Goal: Task Accomplishment & Management: Manage account settings

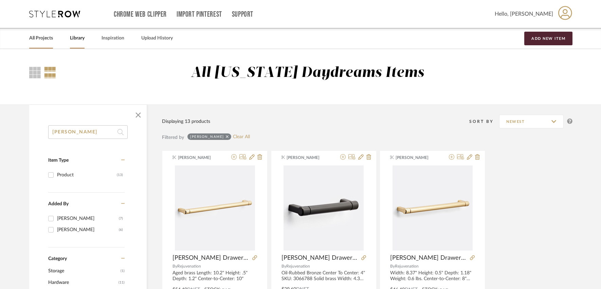
click at [37, 38] on link "All Projects" at bounding box center [41, 38] width 24 height 9
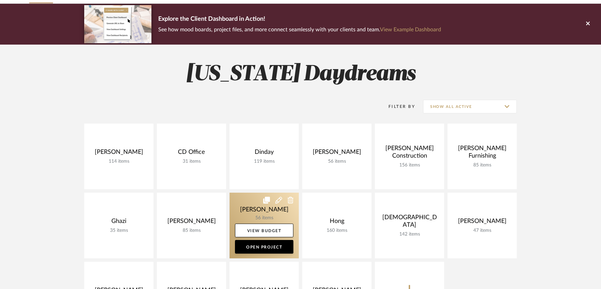
scroll to position [50, 0]
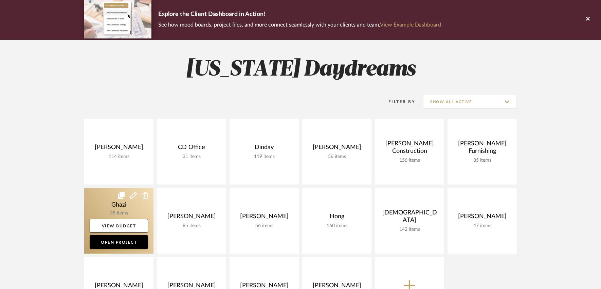
click at [125, 206] on link at bounding box center [118, 221] width 69 height 66
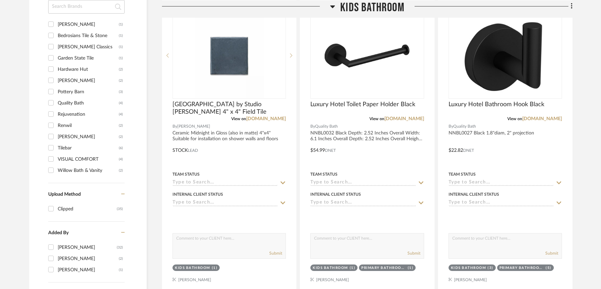
scroll to position [494, 0]
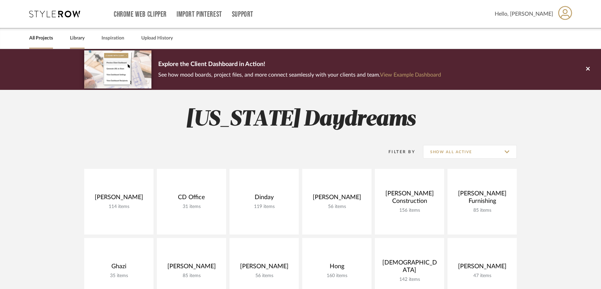
click at [76, 38] on link "Library" at bounding box center [77, 38] width 15 height 9
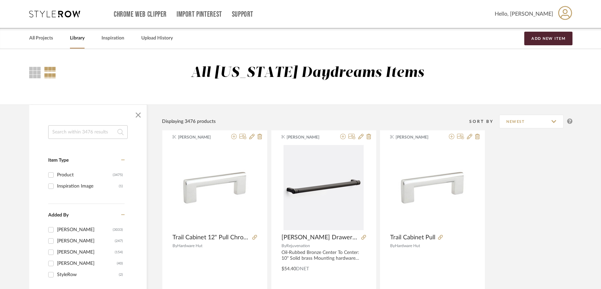
click at [84, 131] on input at bounding box center [88, 132] width 80 height 14
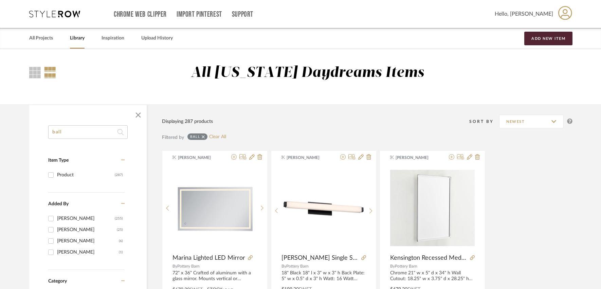
click at [78, 133] on input "ball" at bounding box center [88, 132] width 80 height 14
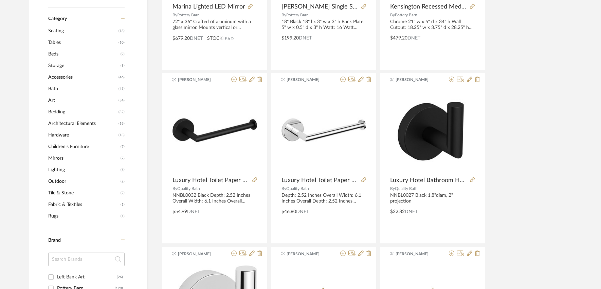
scroll to position [298, 0]
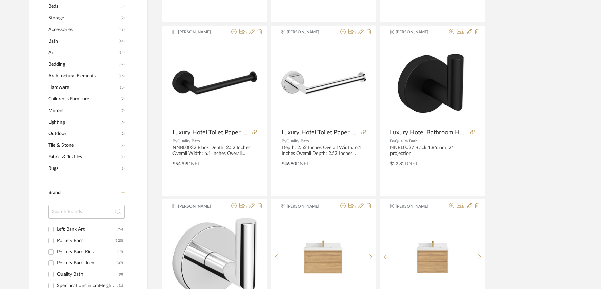
type input "ball knob"
click at [67, 217] on input at bounding box center [86, 212] width 76 height 14
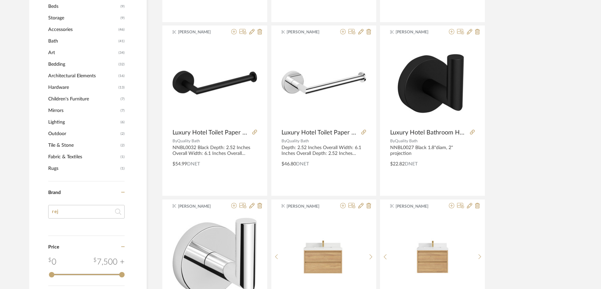
click at [78, 209] on input "rej" at bounding box center [86, 212] width 76 height 14
type input "re"
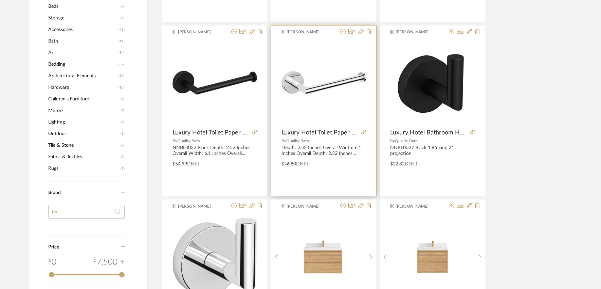
scroll to position [0, 0]
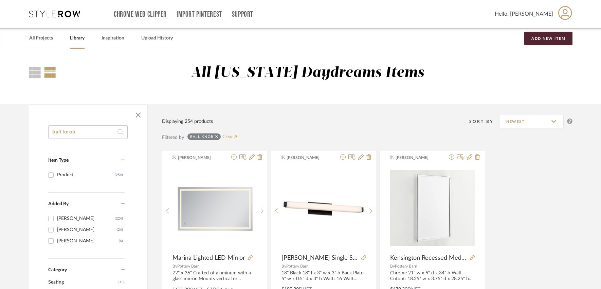
type input "re"
click at [216, 136] on icon at bounding box center [216, 136] width 3 height 5
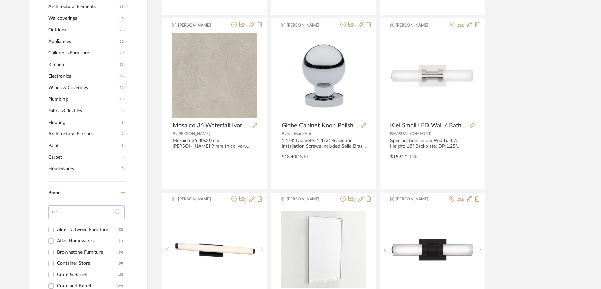
scroll to position [462, 0]
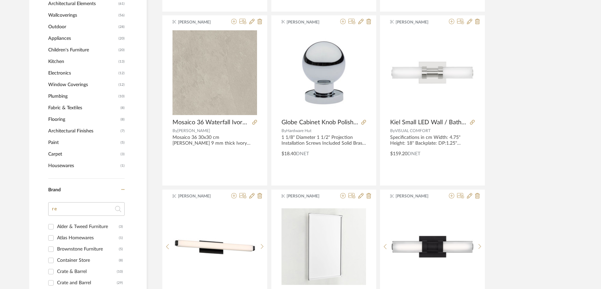
click at [79, 212] on input "re" at bounding box center [86, 209] width 76 height 14
type input "reju"
click at [82, 226] on div "Rejuvenation" at bounding box center [86, 226] width 58 height 11
click at [56, 226] on input "Rejuvenation (262)" at bounding box center [51, 226] width 11 height 11
checkbox input "true"
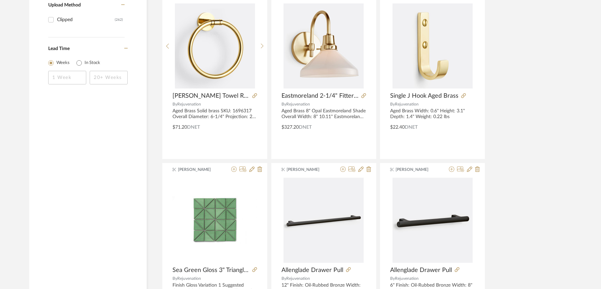
scroll to position [490, 0]
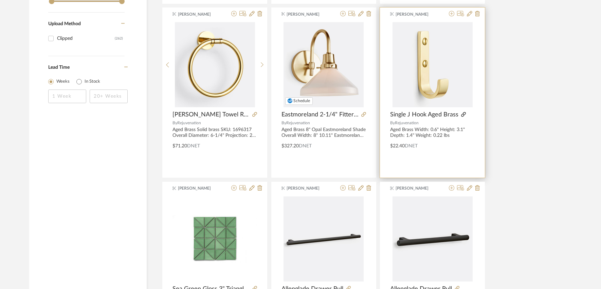
click at [461, 116] on icon at bounding box center [463, 114] width 5 height 5
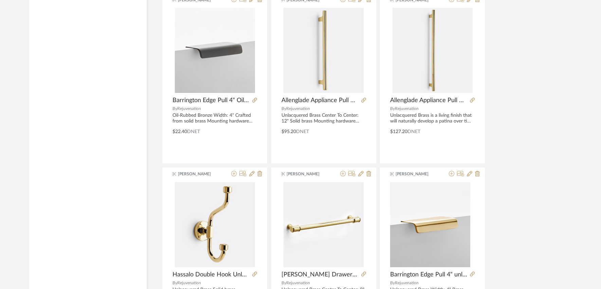
scroll to position [1988, 0]
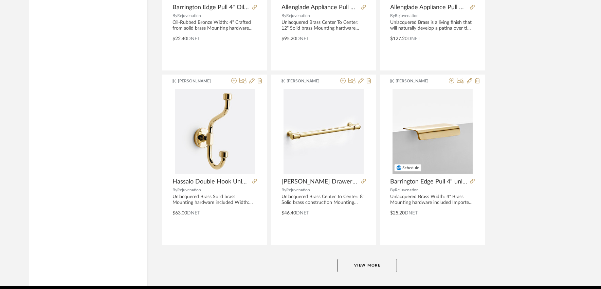
click at [368, 265] on button "View More" at bounding box center [367, 265] width 59 height 14
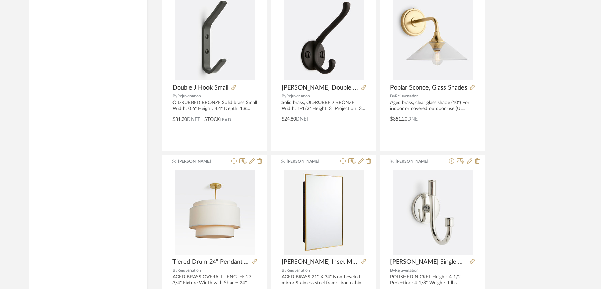
scroll to position [4102, 0]
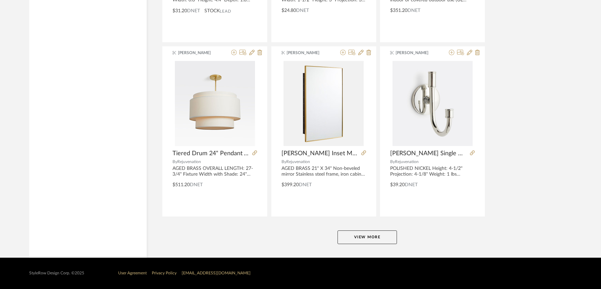
click at [368, 242] on button "View More" at bounding box center [367, 237] width 59 height 14
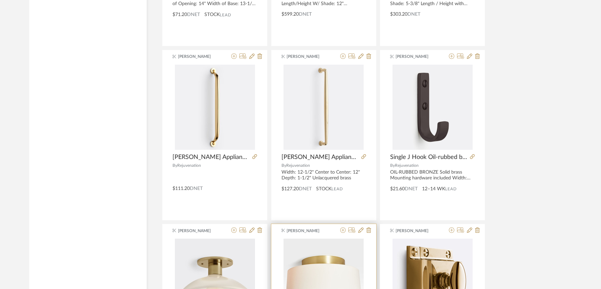
scroll to position [4789, 0]
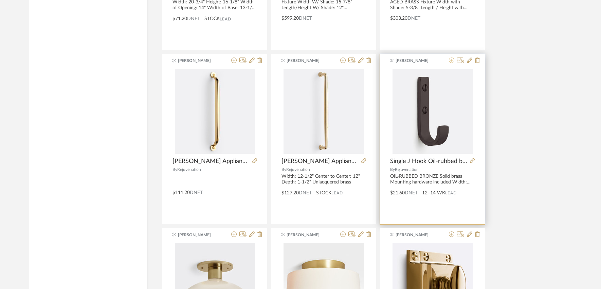
click at [453, 61] on icon at bounding box center [451, 59] width 5 height 5
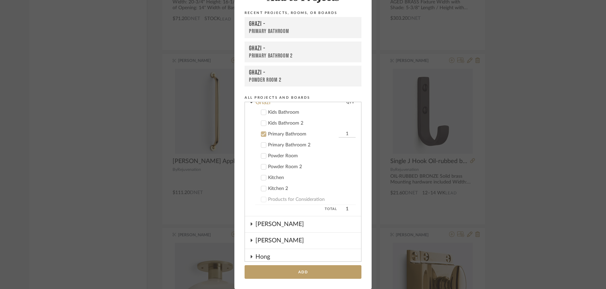
scroll to position [108, 0]
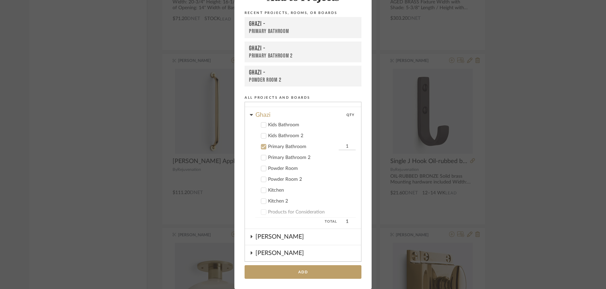
click at [299, 149] on div "Primary Bathroom" at bounding box center [302, 147] width 69 height 6
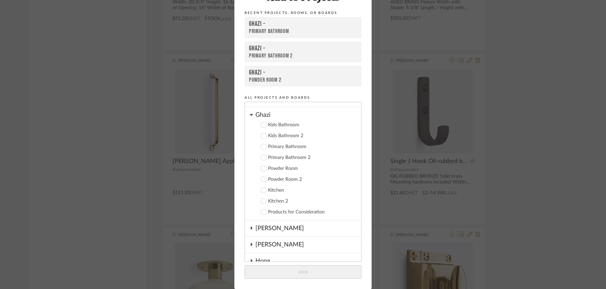
click at [269, 200] on div "Kitchen 2" at bounding box center [312, 201] width 88 height 6
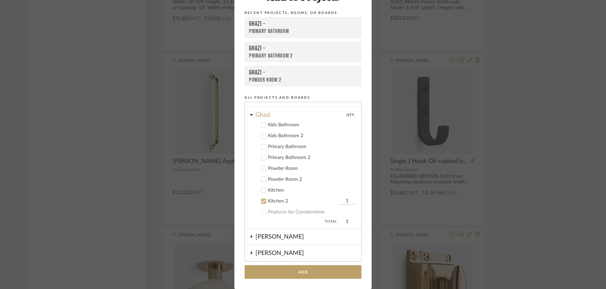
click at [269, 191] on div "Kitchen" at bounding box center [312, 190] width 88 height 6
click at [269, 201] on div "Kitchen 2" at bounding box center [302, 201] width 69 height 6
click at [339, 190] on input "1" at bounding box center [347, 190] width 17 height 7
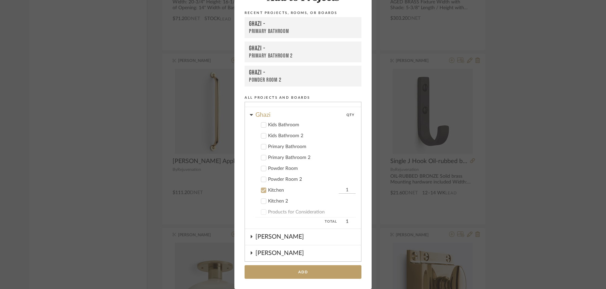
click at [343, 190] on input "1" at bounding box center [347, 190] width 17 height 7
type input "2"
click at [313, 269] on button "Add" at bounding box center [303, 272] width 117 height 14
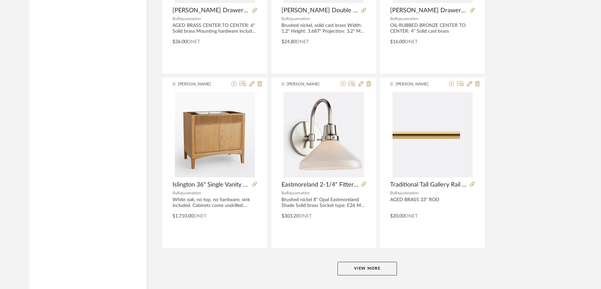
scroll to position [6188, 0]
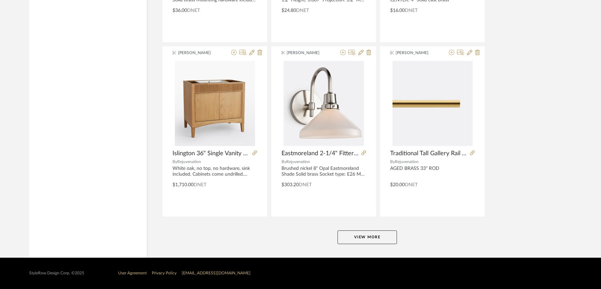
click at [370, 241] on button "View More" at bounding box center [367, 237] width 59 height 14
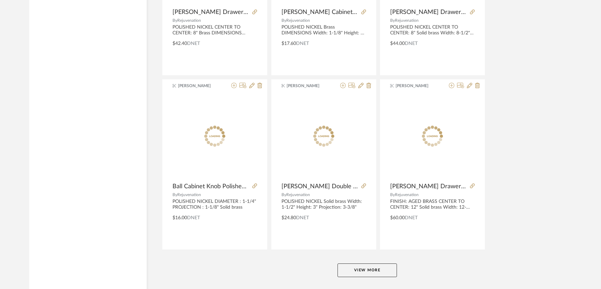
scroll to position [8273, 0]
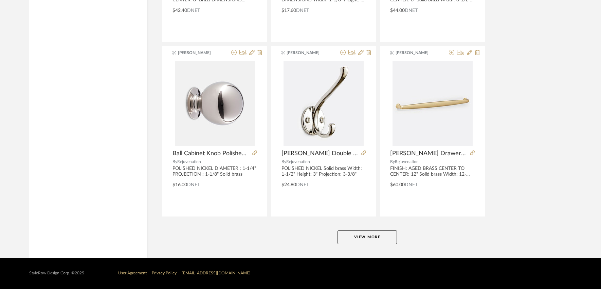
click at [363, 235] on button "View More" at bounding box center [367, 237] width 59 height 14
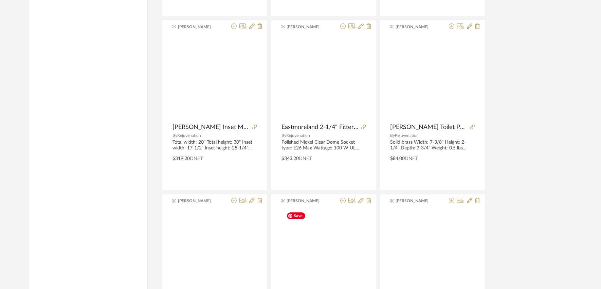
scroll to position [10359, 0]
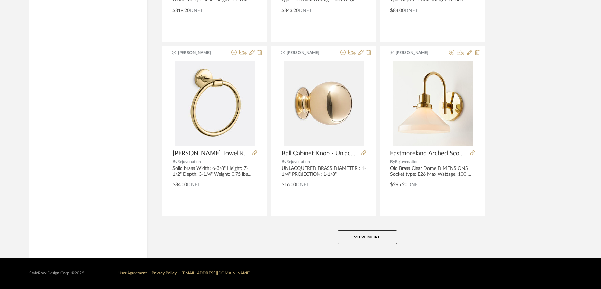
click at [370, 241] on button "View More" at bounding box center [367, 237] width 59 height 14
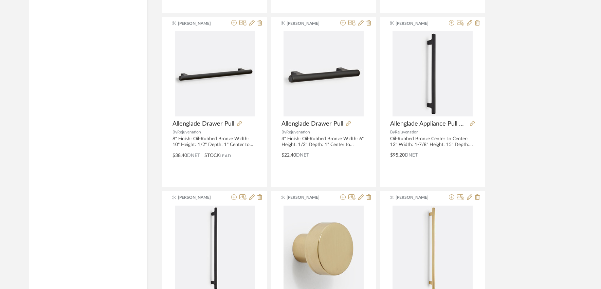
scroll to position [0, 0]
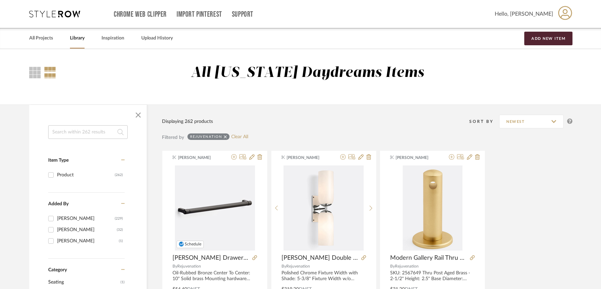
click at [104, 130] on input at bounding box center [88, 132] width 80 height 14
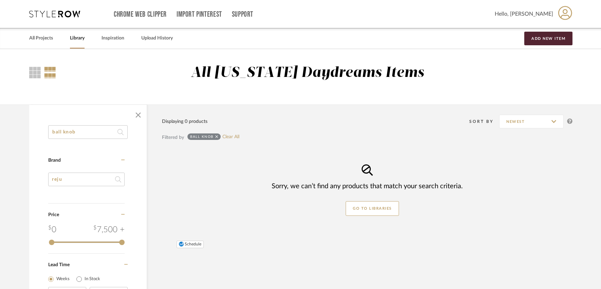
click at [101, 132] on input "ball knob" at bounding box center [88, 132] width 80 height 14
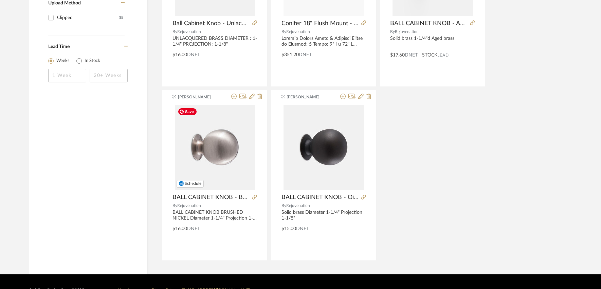
scroll to position [424, 0]
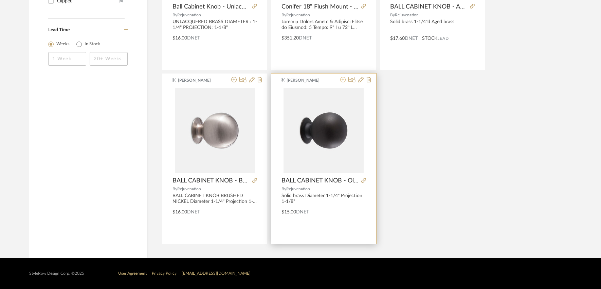
type input "ball cabinet knob"
click at [344, 80] on icon at bounding box center [343, 79] width 5 height 5
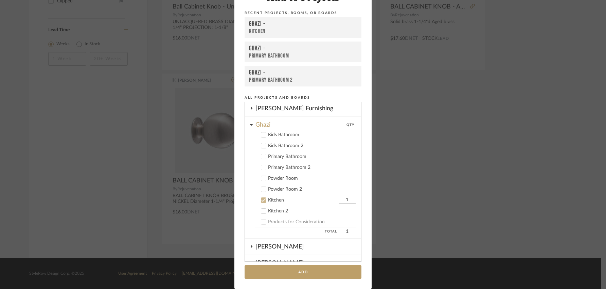
scroll to position [100, 0]
click at [343, 199] on input "1" at bounding box center [347, 198] width 17 height 7
type input "4"
click at [363, 242] on add-to "Add to Projects Recent Projects, Rooms, or Boards Ghazi - Kitchen Ghazi - Prima…" at bounding box center [302, 135] width 137 height 307
click at [324, 273] on button "Add" at bounding box center [303, 272] width 117 height 14
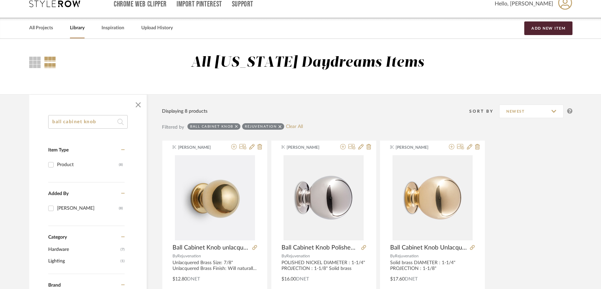
scroll to position [0, 0]
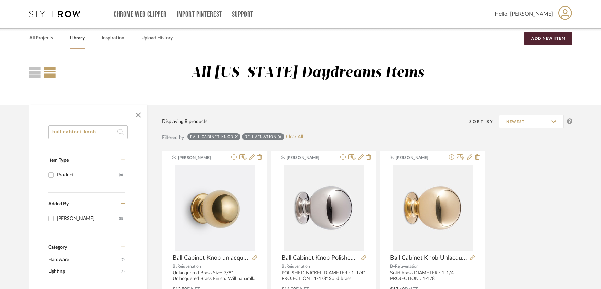
click at [99, 133] on input "ball cabinet knob" at bounding box center [88, 132] width 80 height 14
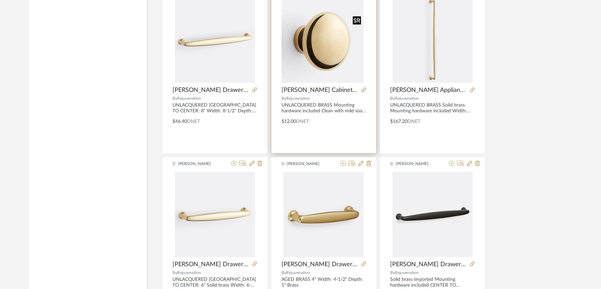
scroll to position [1017, 0]
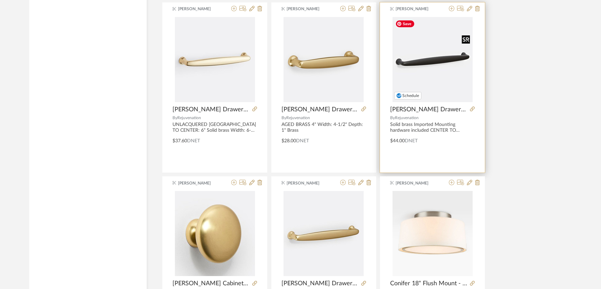
type input "[PERSON_NAME]"
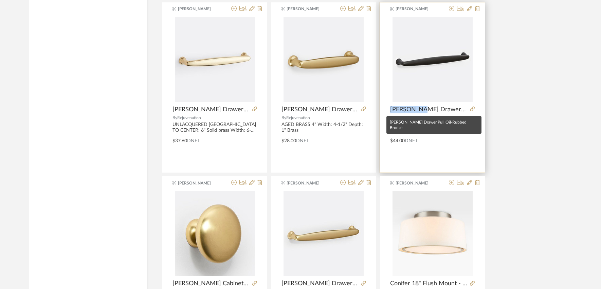
click at [403, 110] on span "[PERSON_NAME] Drawer Pull Oil-Rubbed Bronze" at bounding box center [428, 109] width 77 height 7
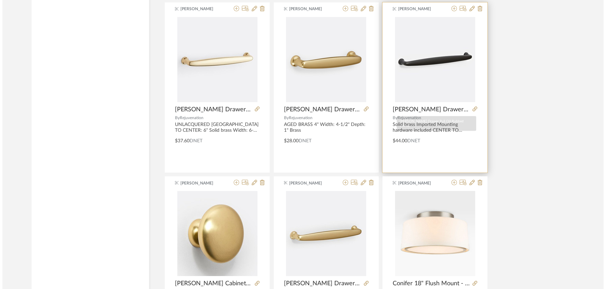
scroll to position [0, 0]
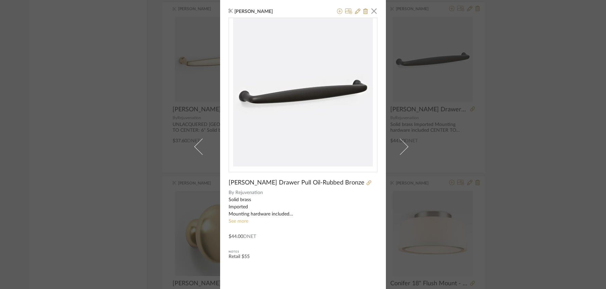
click at [238, 220] on link "See more" at bounding box center [239, 221] width 20 height 5
click at [355, 12] on icon at bounding box center [357, 10] width 5 height 5
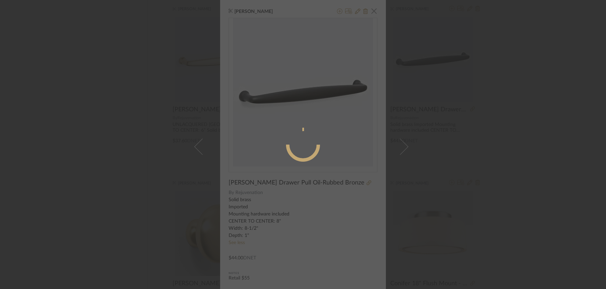
radio input "true"
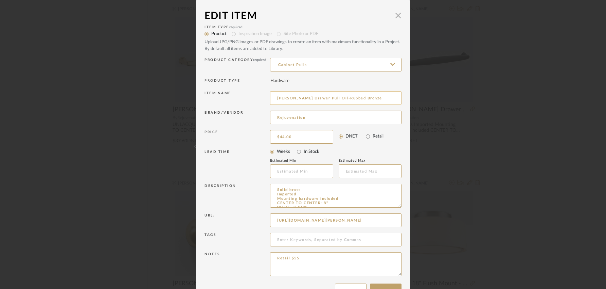
click at [379, 97] on input "[PERSON_NAME] Drawer Pull Oil-Rubbed Bronze" at bounding box center [336, 98] width 132 height 14
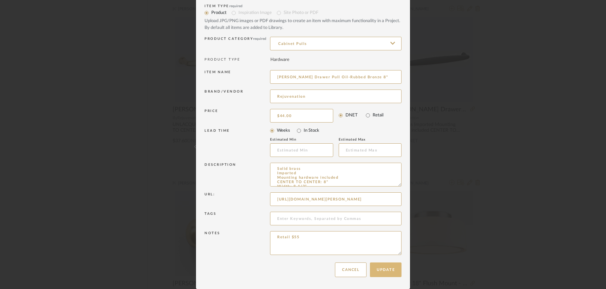
type input "[PERSON_NAME] Drawer Pull Oil-Rubbed Bronze 8""
click at [391, 271] on button "Update" at bounding box center [386, 269] width 32 height 15
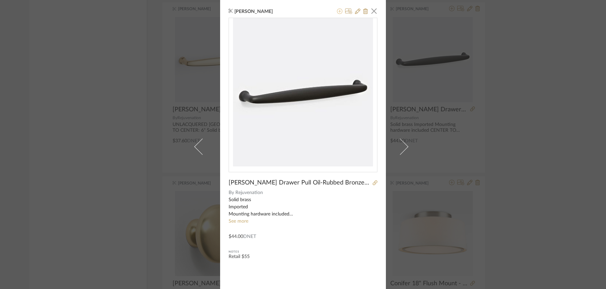
click at [337, 14] on icon at bounding box center [339, 10] width 5 height 5
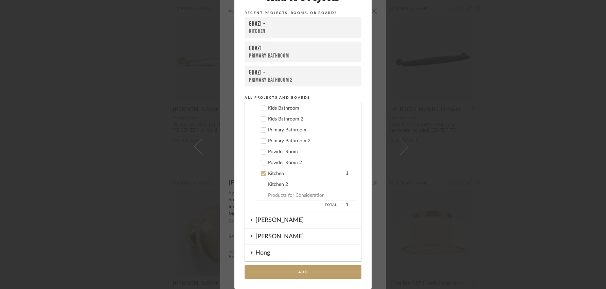
scroll to position [191, 0]
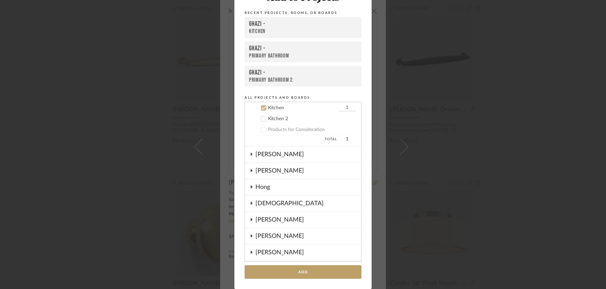
click at [344, 108] on input "1" at bounding box center [347, 107] width 17 height 7
type input "2"
click at [366, 138] on add-to "Add to Projects Recent Projects, Rooms, or Boards Ghazi - Kitchen Ghazi - Prima…" at bounding box center [302, 135] width 137 height 307
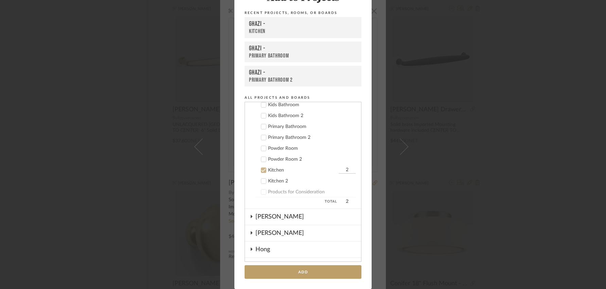
scroll to position [211, 0]
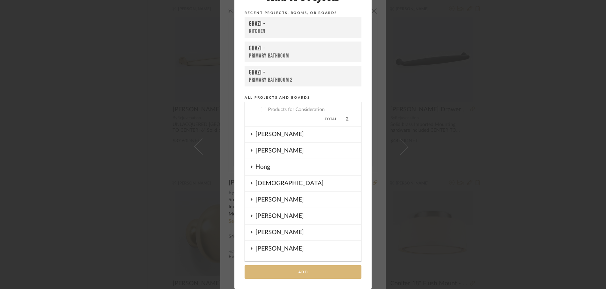
click at [300, 271] on button "Add" at bounding box center [303, 272] width 117 height 14
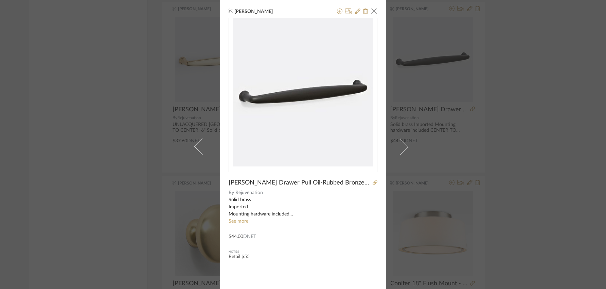
scroll to position [4, 0]
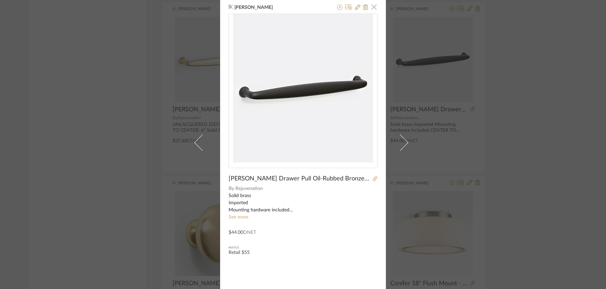
click at [374, 10] on span "button" at bounding box center [374, 7] width 14 height 14
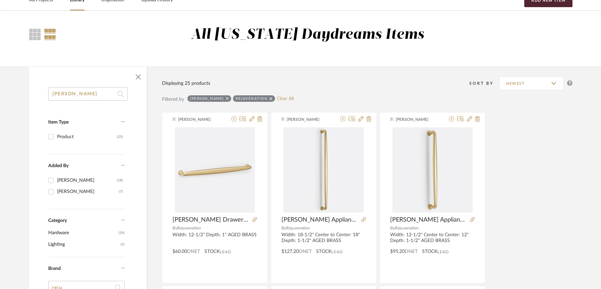
scroll to position [0, 0]
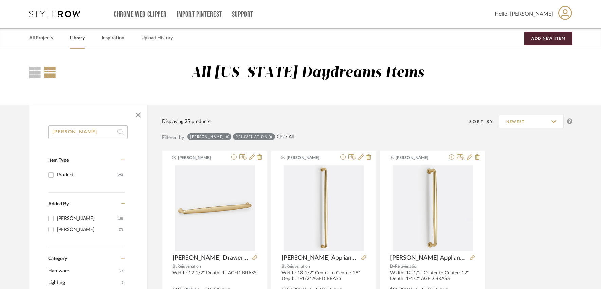
click at [278, 135] on link "Clear All" at bounding box center [285, 137] width 17 height 6
checkbox input "false"
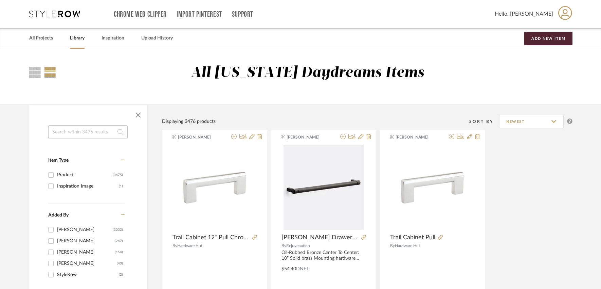
click at [95, 133] on input at bounding box center [88, 132] width 80 height 14
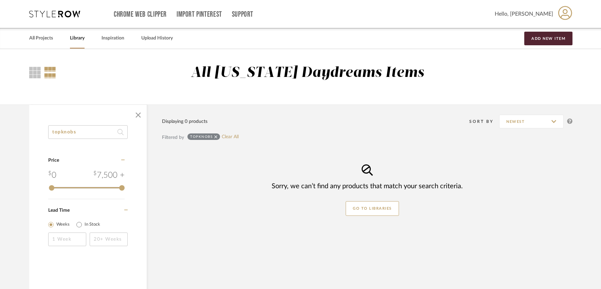
click at [61, 131] on input "topknobs" at bounding box center [88, 132] width 80 height 14
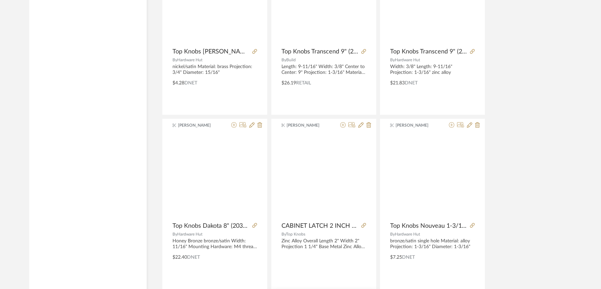
scroll to position [900, 0]
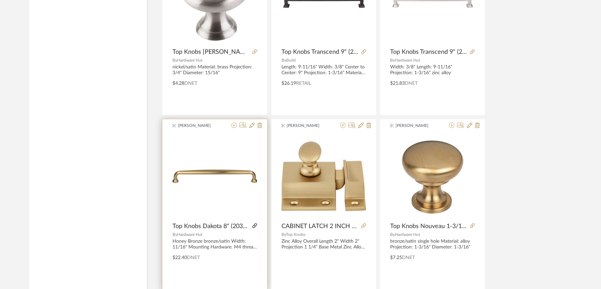
type input "top knobs"
click at [254, 226] on icon at bounding box center [254, 225] width 5 height 5
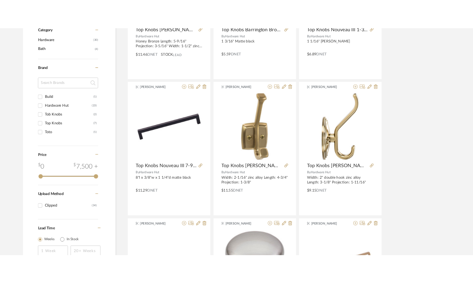
scroll to position [0, 0]
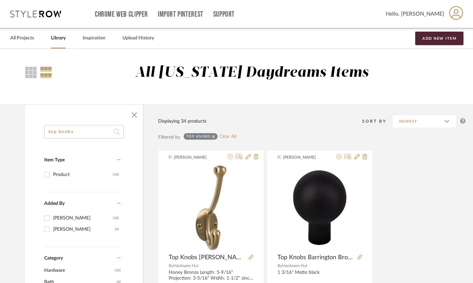
click at [225, 134] on link "Clear All" at bounding box center [227, 137] width 17 height 6
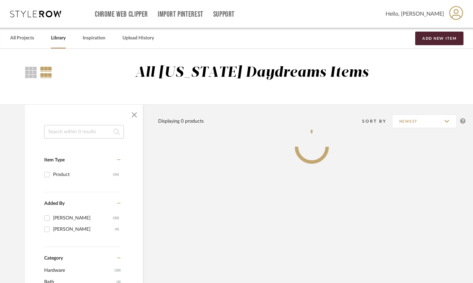
click at [108, 129] on input at bounding box center [84, 132] width 80 height 14
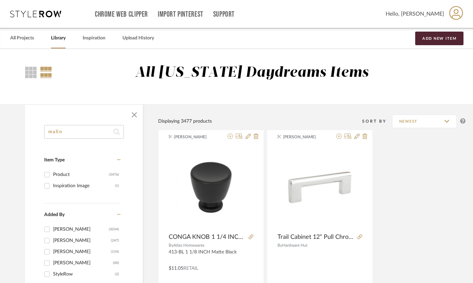
type input "malin"
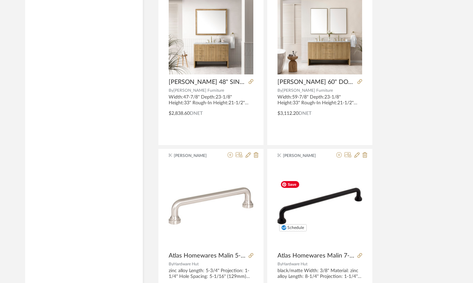
scroll to position [1155, 0]
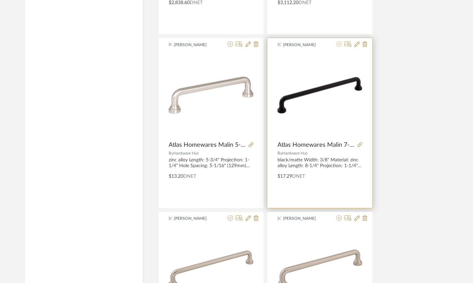
click at [338, 45] on icon at bounding box center [338, 43] width 5 height 5
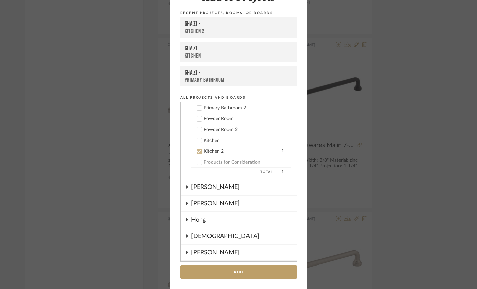
scroll to position [156, 0]
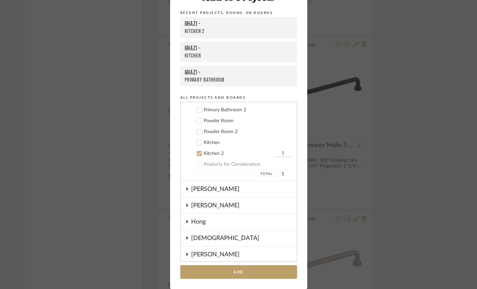
click at [281, 153] on input "1" at bounding box center [283, 153] width 17 height 7
type input "2"
click at [237, 270] on button "Add" at bounding box center [238, 272] width 117 height 14
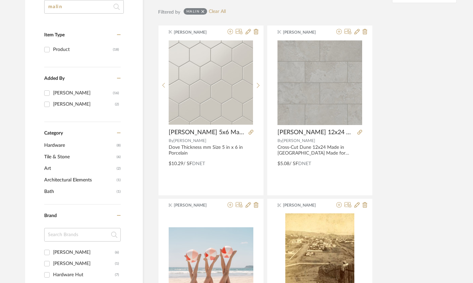
scroll to position [63, 0]
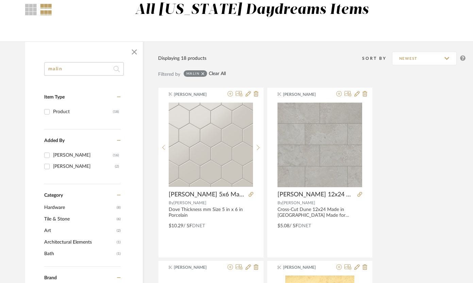
click at [220, 73] on link "Clear All" at bounding box center [217, 74] width 17 height 6
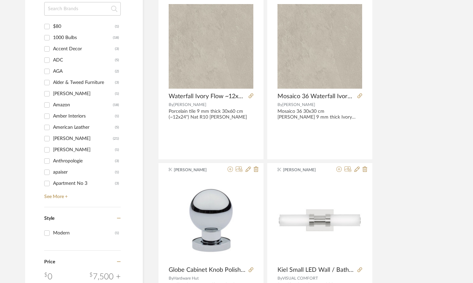
scroll to position [667, 0]
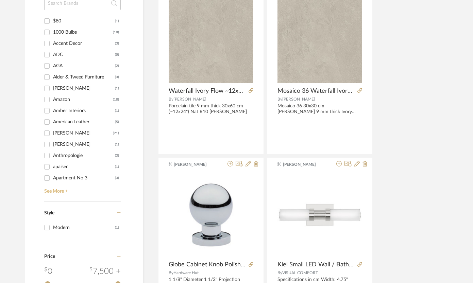
click at [54, 189] on link "See More +" at bounding box center [81, 189] width 78 height 11
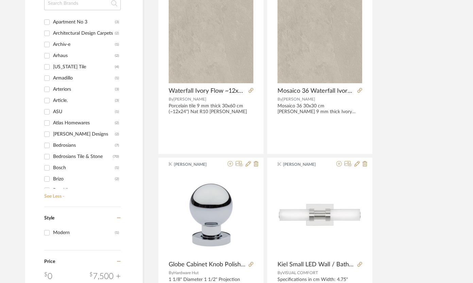
scroll to position [156, 0]
click at [72, 125] on div "Atlas Homewares" at bounding box center [84, 122] width 62 height 11
click at [52, 125] on input "Atlas Homewares (2)" at bounding box center [46, 122] width 11 height 11
checkbox input "true"
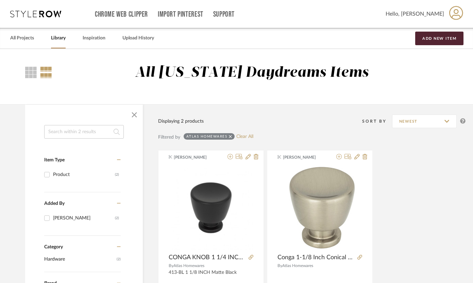
click at [92, 133] on input at bounding box center [84, 132] width 80 height 14
type input "hook"
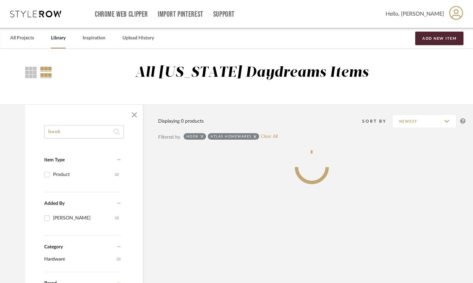
scroll to position [129, 0]
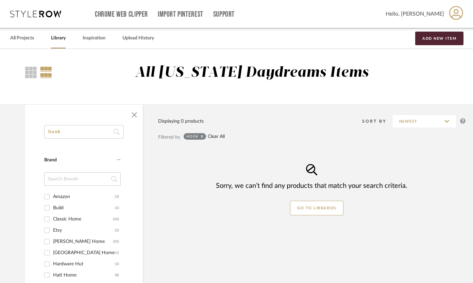
click at [218, 137] on link "Clear All" at bounding box center [216, 137] width 17 height 6
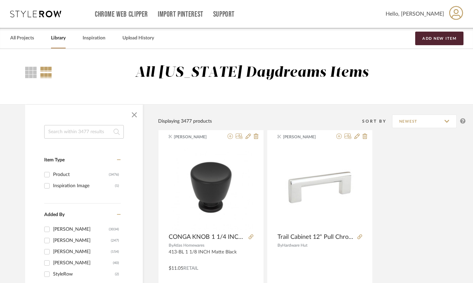
scroll to position [1, 0]
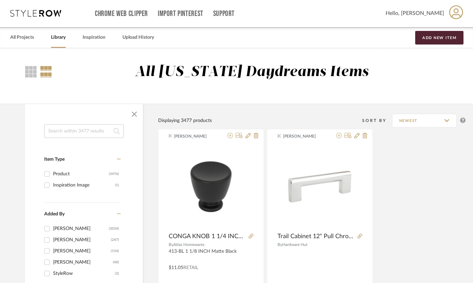
click at [63, 132] on input at bounding box center [84, 131] width 80 height 14
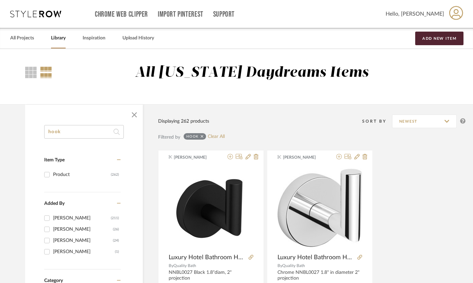
click at [82, 127] on input "hook" at bounding box center [84, 132] width 80 height 14
click at [84, 137] on input "hook" at bounding box center [84, 132] width 80 height 14
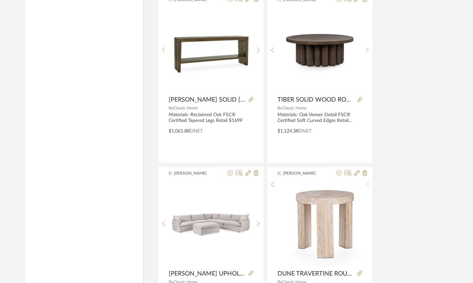
scroll to position [3064, 0]
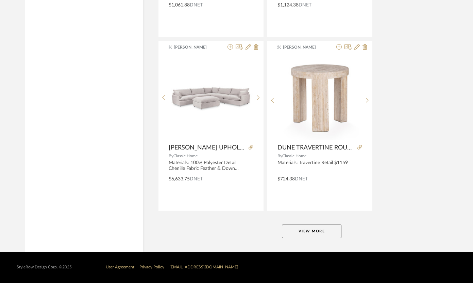
type input "hook black"
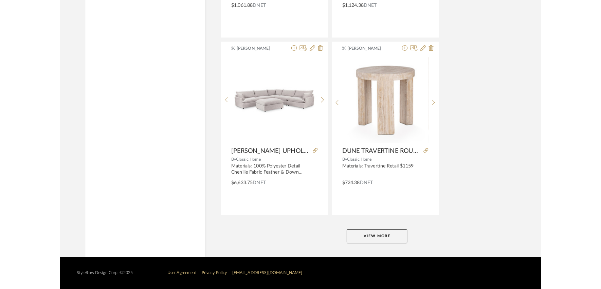
scroll to position [2016, 0]
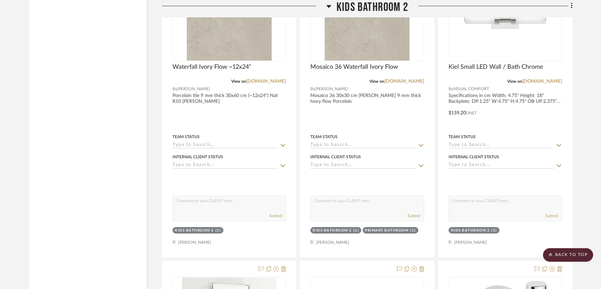
scroll to position [1189, 0]
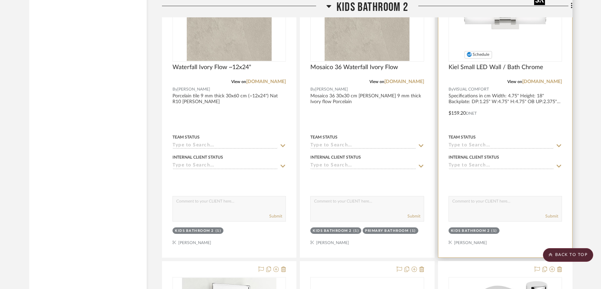
click at [502, 35] on img "0" at bounding box center [505, 18] width 85 height 85
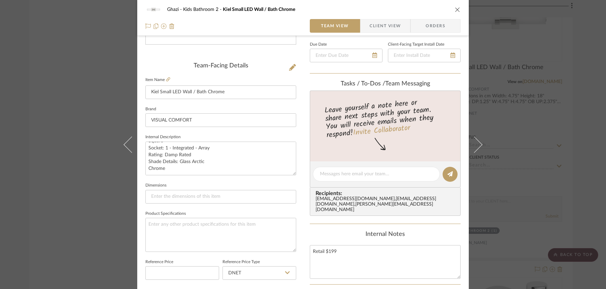
scroll to position [128, 0]
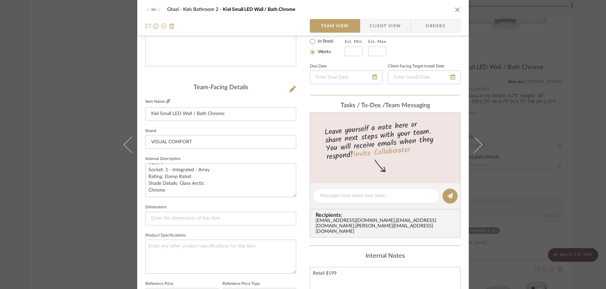
click at [167, 101] on icon at bounding box center [168, 101] width 4 height 4
